Goal: Check status

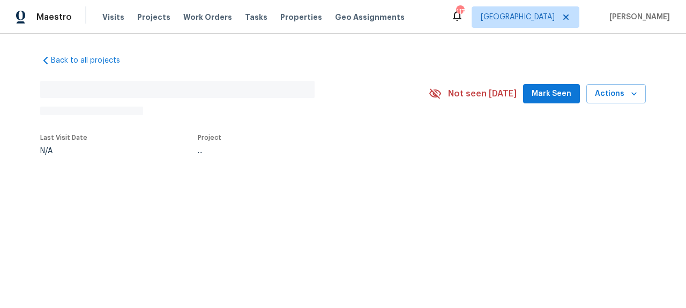
click at [309, 161] on div "Back to all projects No address found N/A Not seen [DATE] Mark Seen Actions Las…" at bounding box center [343, 104] width 606 height 115
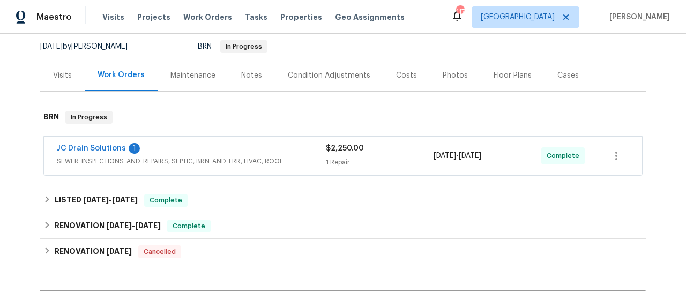
scroll to position [112, 0]
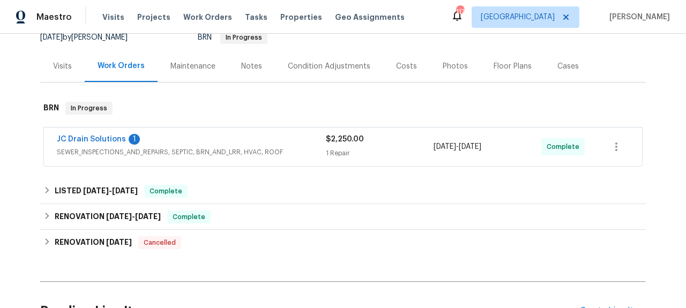
click at [226, 152] on span "SEWER_INSPECTIONS_AND_REPAIRS, SEPTIC, BRN_AND_LRR, HVAC, ROOF" at bounding box center [191, 152] width 269 height 11
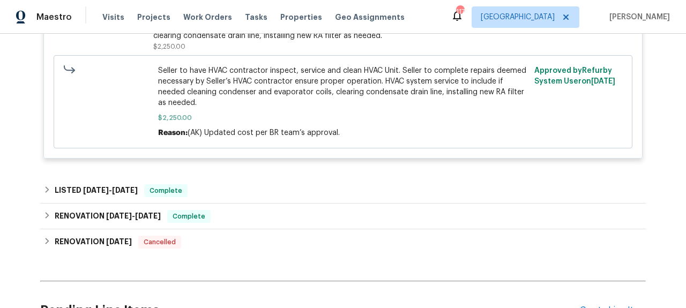
scroll to position [317, 0]
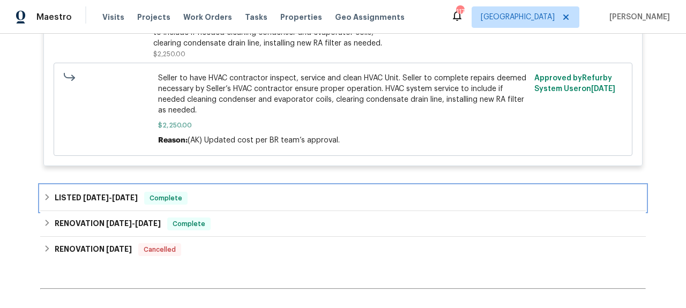
click at [226, 194] on div "LISTED [DATE] - [DATE] Complete" at bounding box center [343, 198] width 600 height 13
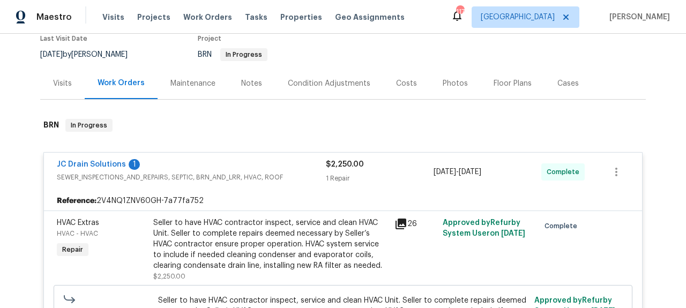
scroll to position [123, 0]
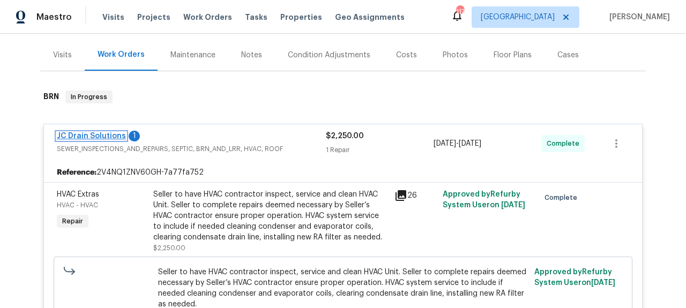
click at [112, 133] on link "JC Drain Solutions" at bounding box center [91, 136] width 69 height 8
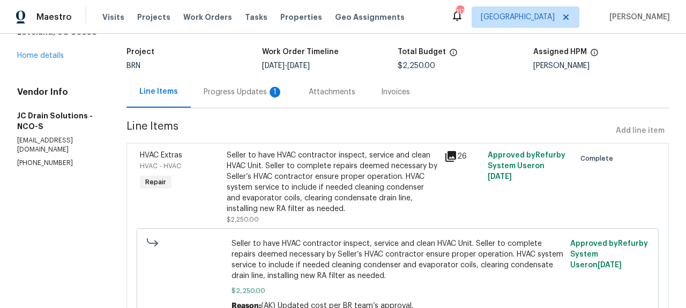
scroll to position [62, 0]
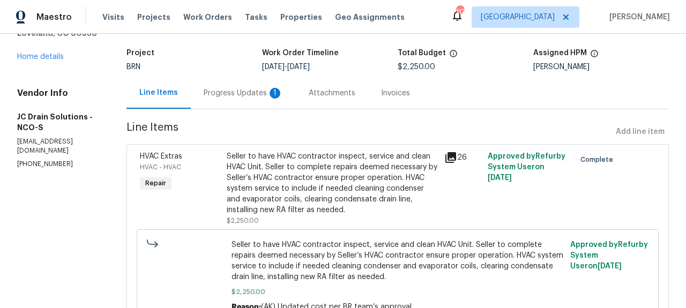
click at [253, 91] on div "Progress Updates 1" at bounding box center [243, 93] width 79 height 11
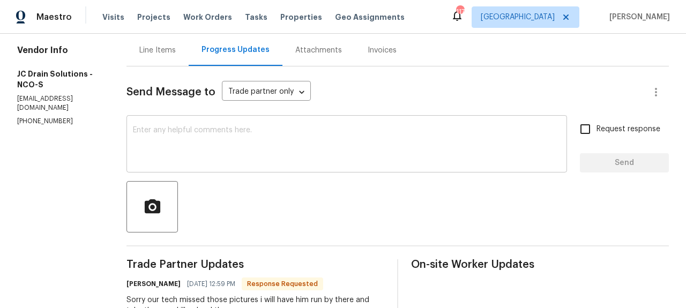
scroll to position [38, 0]
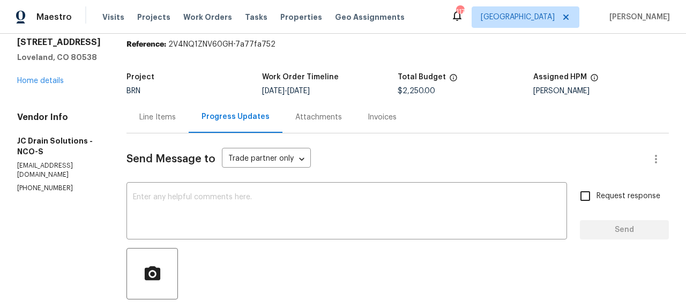
click at [138, 128] on div "Line Items" at bounding box center [158, 117] width 62 height 32
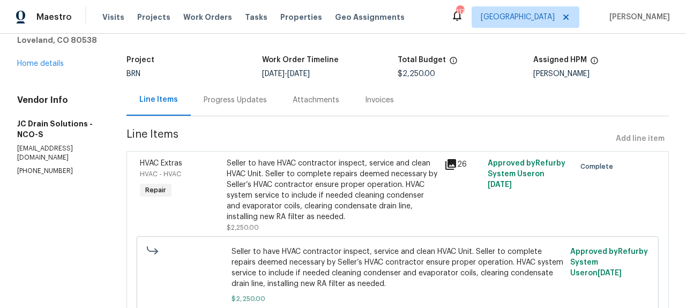
scroll to position [65, 0]
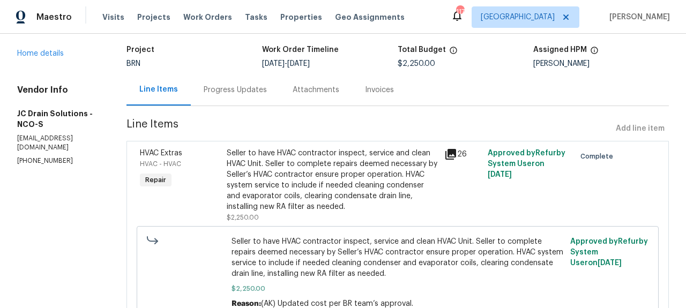
click at [385, 86] on div "Invoices" at bounding box center [379, 90] width 29 height 11
